Goal: Navigation & Orientation: Find specific page/section

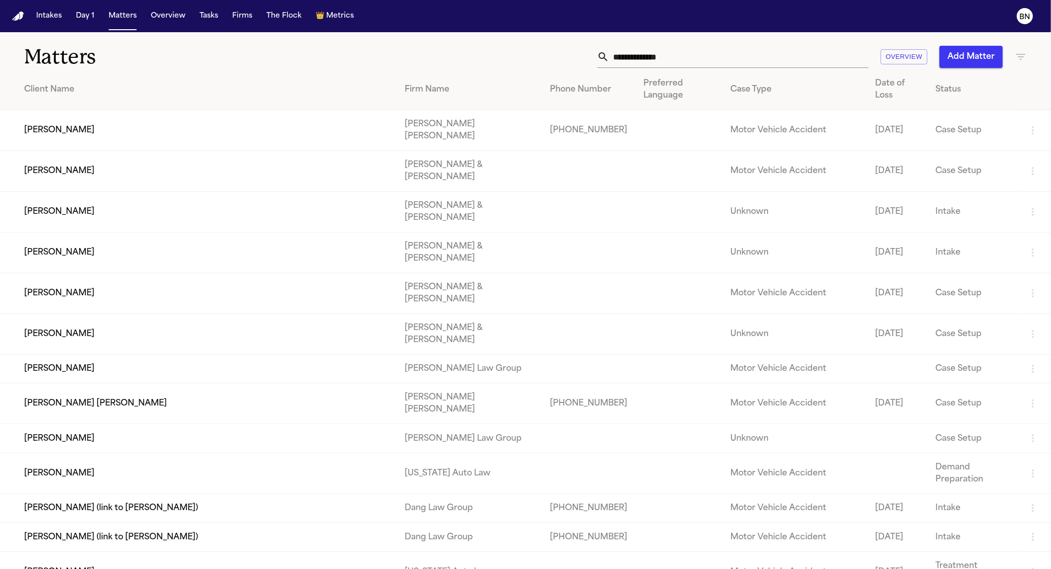
drag, startPoint x: 490, startPoint y: 40, endPoint x: 481, endPoint y: 36, distance: 9.7
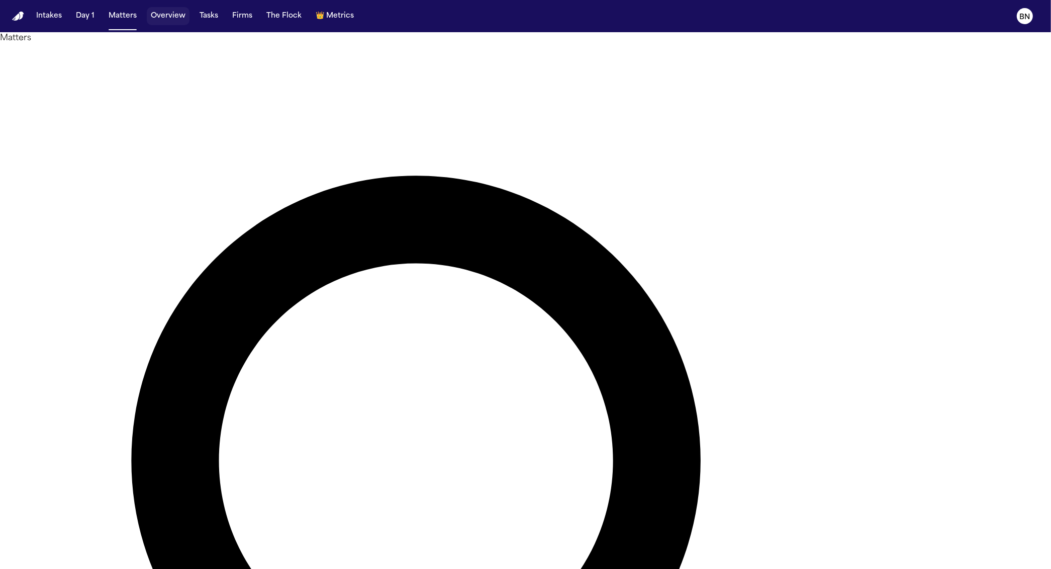
click at [177, 18] on button "Overview" at bounding box center [168, 16] width 43 height 18
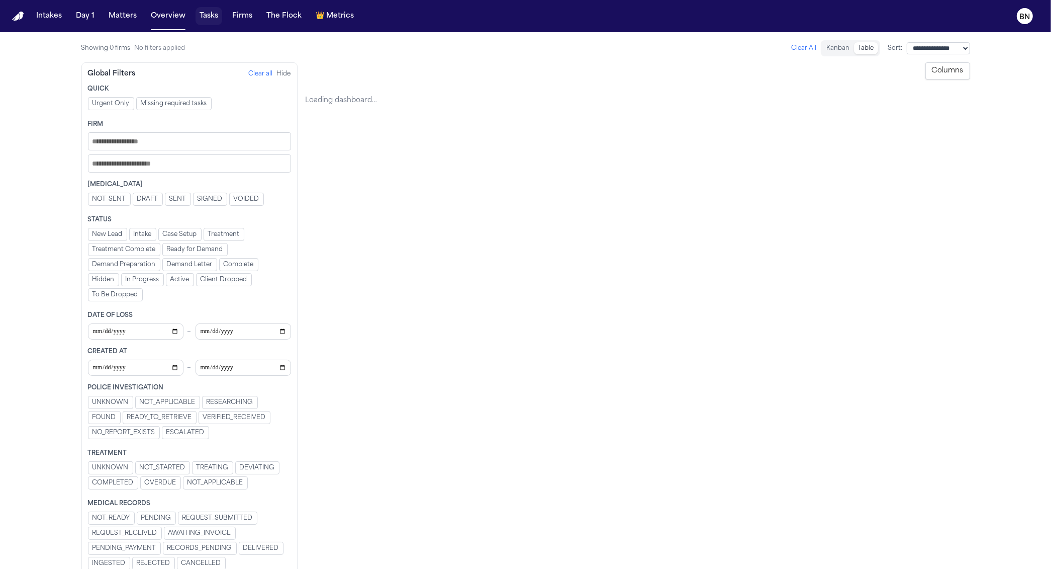
click at [200, 18] on button "Tasks" at bounding box center [209, 16] width 27 height 18
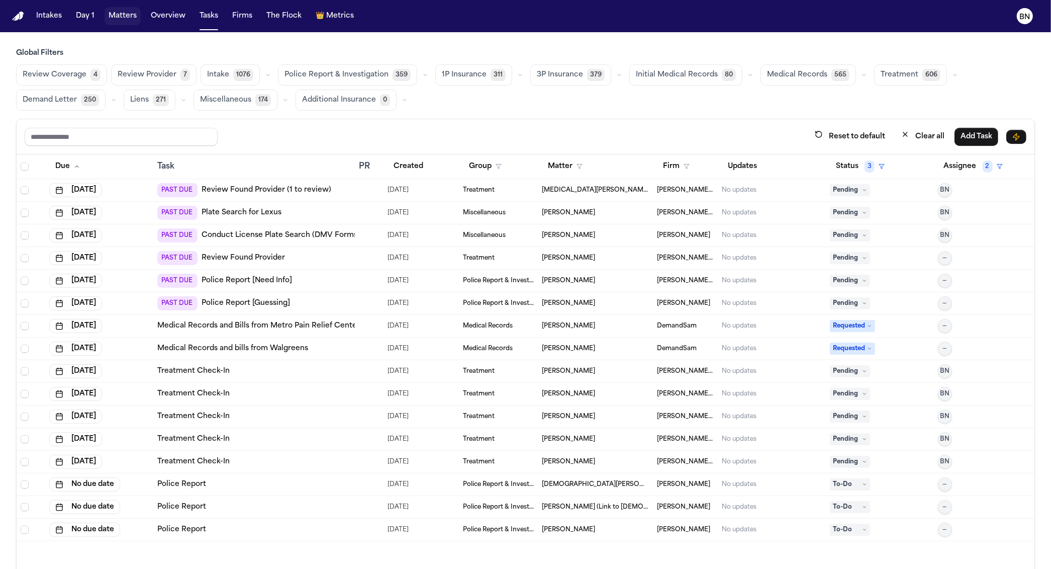
click at [114, 20] on button "Matters" at bounding box center [123, 16] width 36 height 18
click at [200, 19] on button "Tasks" at bounding box center [209, 16] width 27 height 18
click at [517, 77] on icon "button" at bounding box center [520, 75] width 6 height 6
click at [513, 49] on h3 "Global Filters" at bounding box center [525, 53] width 1019 height 10
click at [616, 72] on icon "button" at bounding box center [619, 75] width 6 height 6
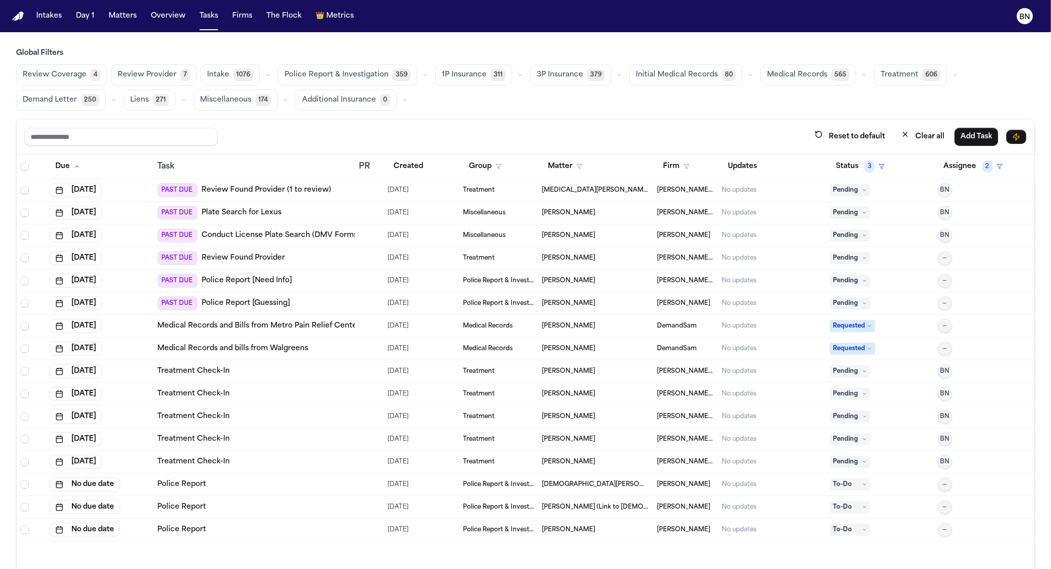
click at [949, 75] on button "button" at bounding box center [955, 75] width 12 height 12
click at [681, 114] on div "Global Filters Review Coverage 4 Review Provider 7 Intake 1076 Police Report & …" at bounding box center [525, 330] width 1019 height 565
click at [180, 102] on icon "button" at bounding box center [183, 100] width 6 height 6
click at [109, 101] on button "button" at bounding box center [114, 100] width 12 height 12
click at [284, 100] on icon "button" at bounding box center [285, 101] width 3 height 2
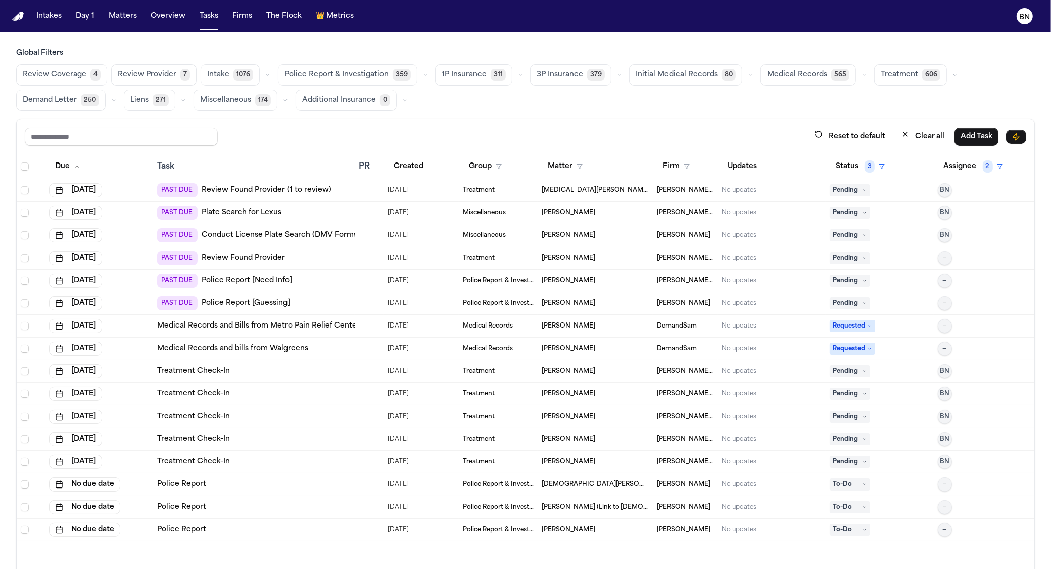
drag, startPoint x: 328, startPoint y: 123, endPoint x: 1017, endPoint y: 250, distance: 700.0
click at [0, 0] on div "Intakes Day 1 Matters Overview Tasks Firms The Flock 👑 Metrics BN Global Filter…" at bounding box center [525, 284] width 1051 height 569
